Goal: Find specific page/section: Find specific page/section

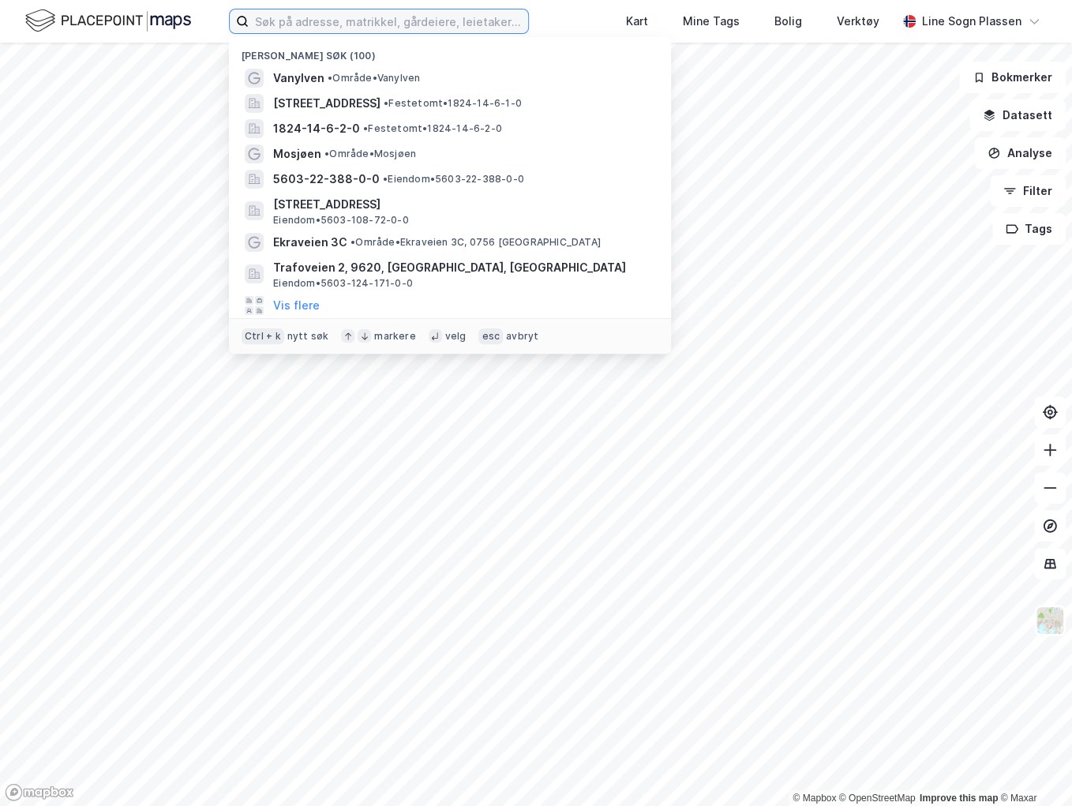
click at [377, 22] on input at bounding box center [388, 21] width 279 height 24
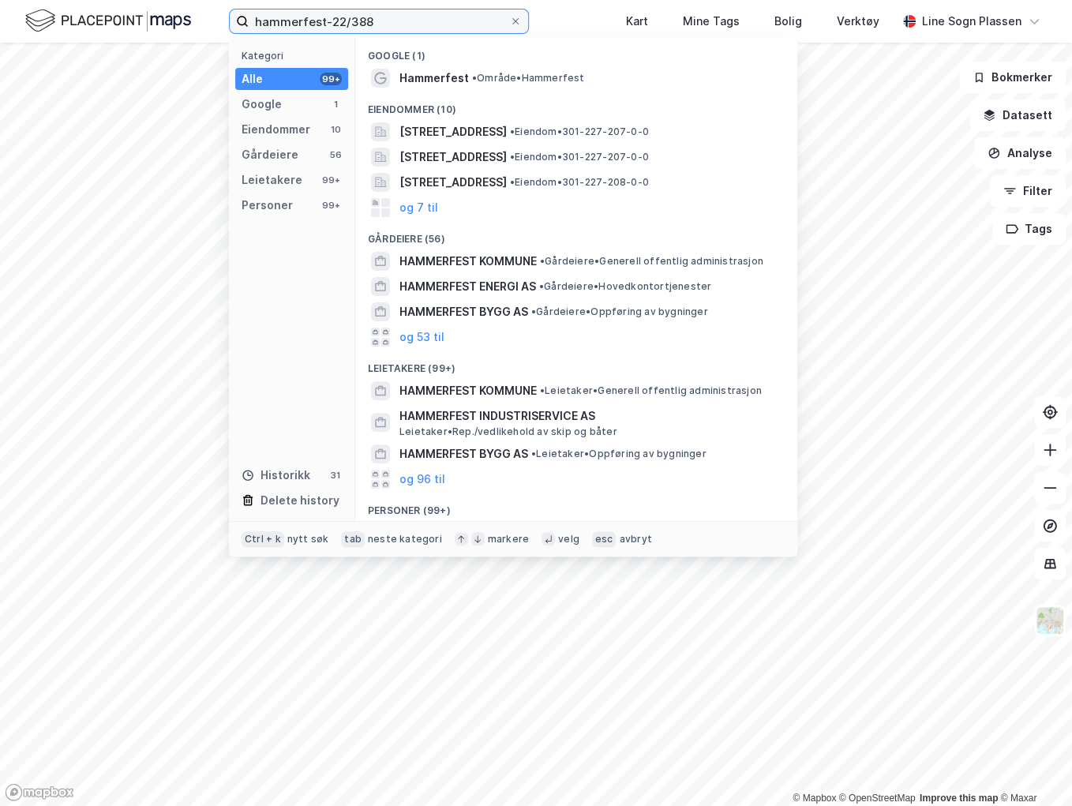
type input "hammerfest-22/388"
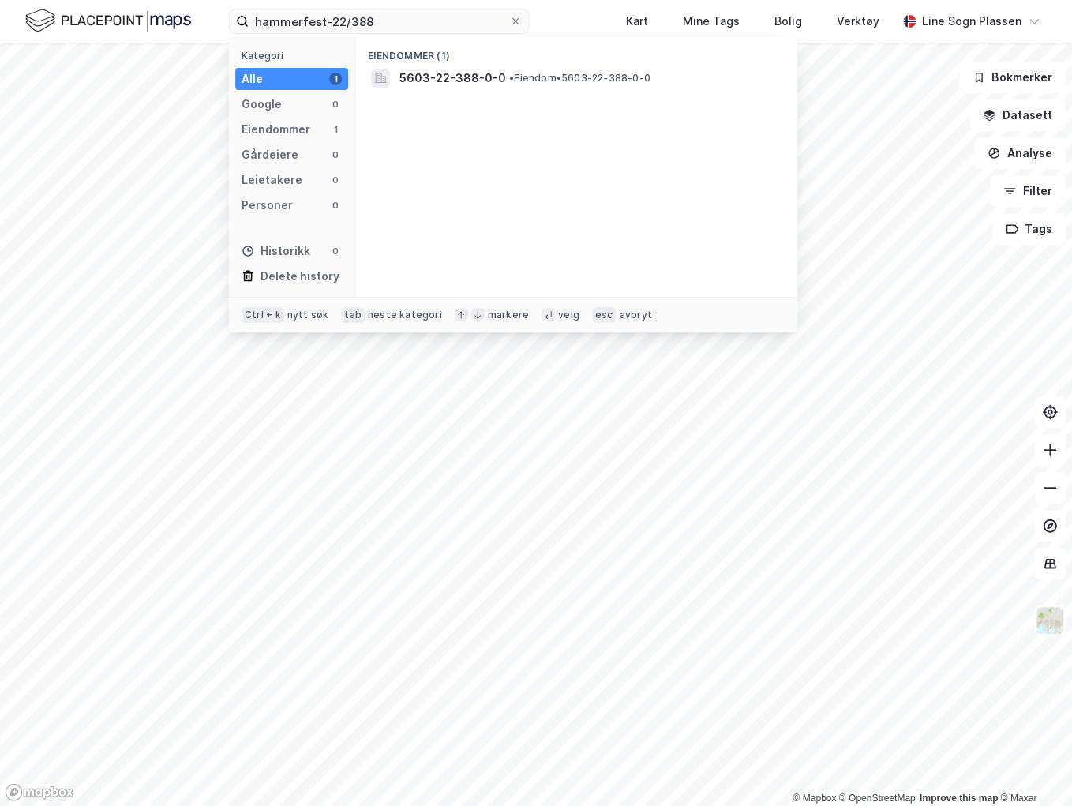
click at [462, 88] on div "5603-22-388-0-0 • Eiendom • 5603-22-388-0-0" at bounding box center [576, 78] width 417 height 25
